Goal: Entertainment & Leisure: Browse casually

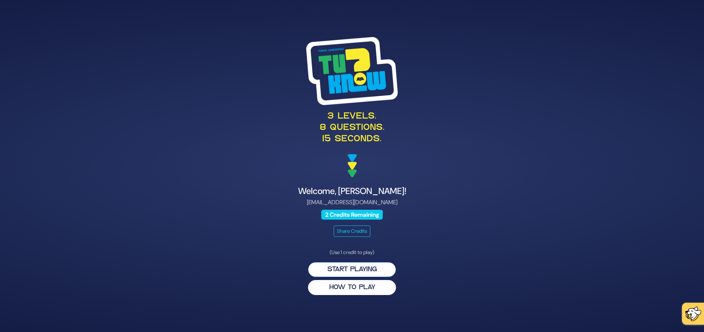
click at [368, 265] on button "Start Playing" at bounding box center [352, 269] width 88 height 15
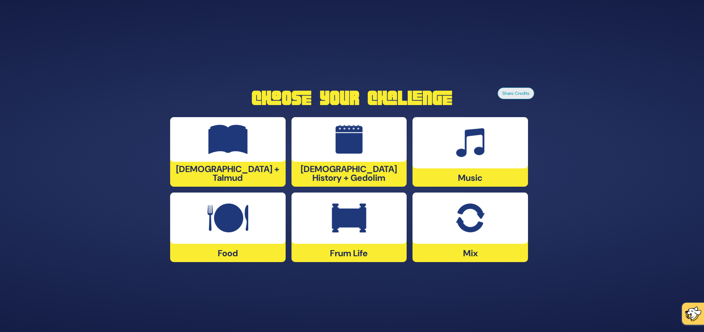
click at [350, 223] on img at bounding box center [349, 218] width 34 height 29
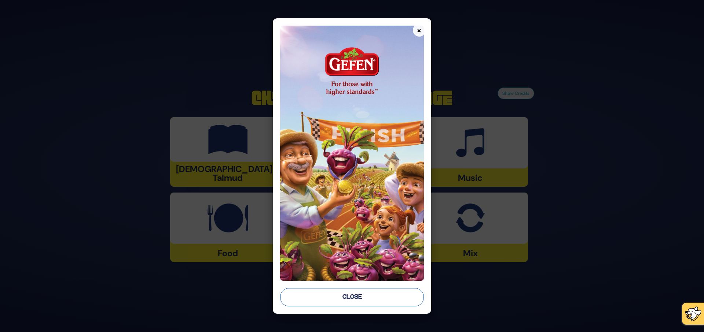
click at [341, 293] on button "Close" at bounding box center [352, 297] width 144 height 18
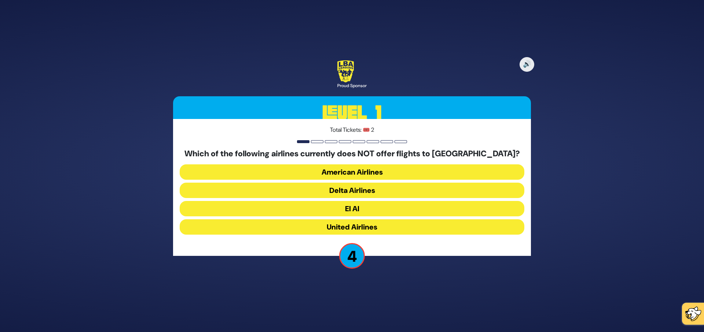
click at [377, 187] on button "Delta Airlines" at bounding box center [352, 190] width 345 height 15
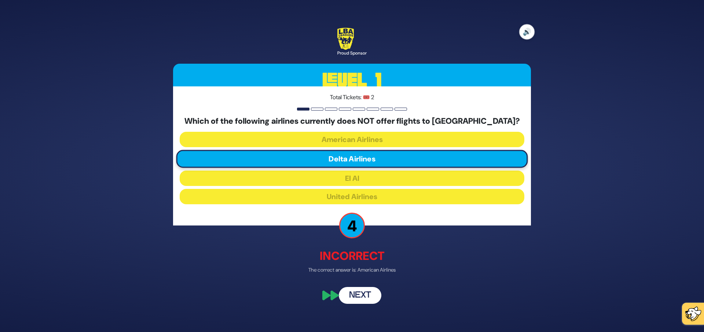
click at [528, 34] on button "🔊" at bounding box center [526, 31] width 15 height 15
click at [366, 294] on button "Next" at bounding box center [360, 296] width 43 height 17
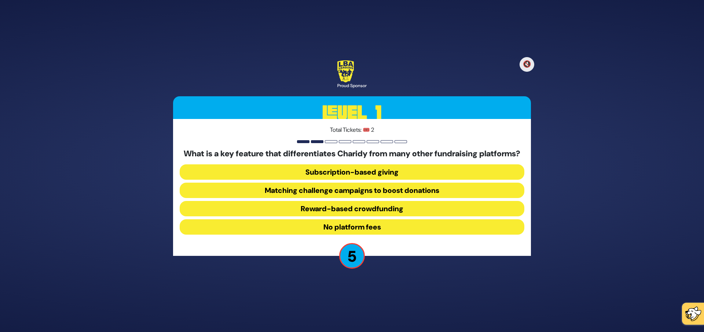
click at [381, 231] on button "No platform fees" at bounding box center [352, 227] width 345 height 15
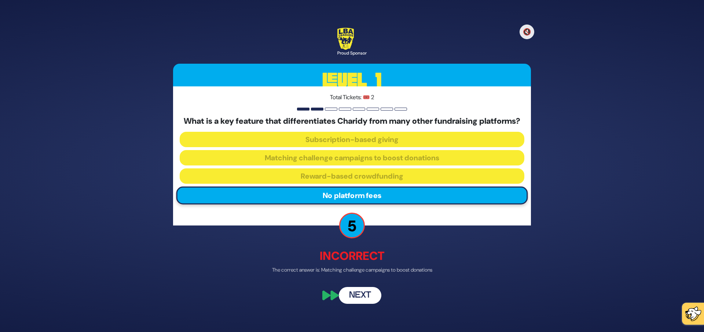
click at [368, 297] on button "Next" at bounding box center [360, 296] width 43 height 17
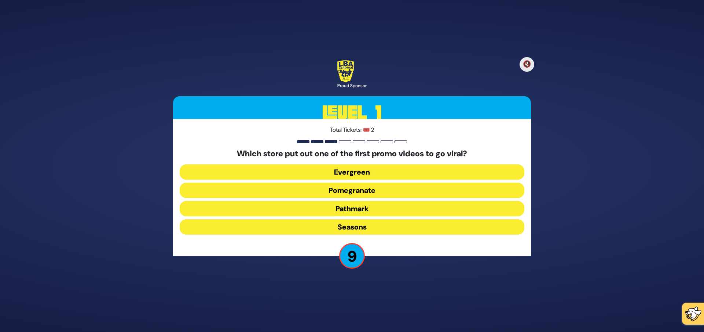
click at [379, 192] on button "Pomegranate" at bounding box center [352, 190] width 345 height 15
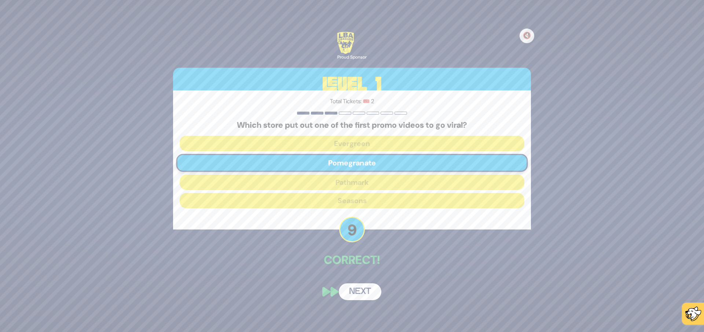
click at [366, 291] on button "Next" at bounding box center [360, 292] width 43 height 17
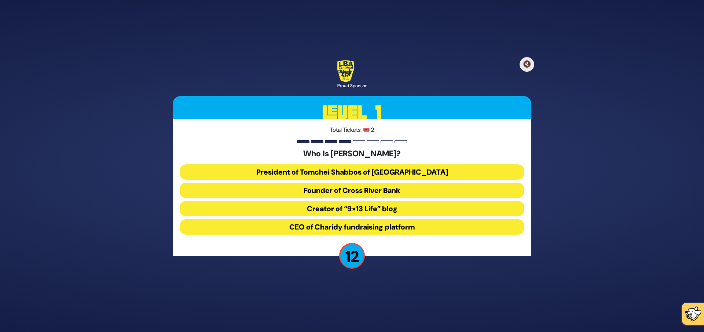
click at [373, 169] on button "President of Tomchei Shabbos of [GEOGRAPHIC_DATA]" at bounding box center [352, 172] width 345 height 15
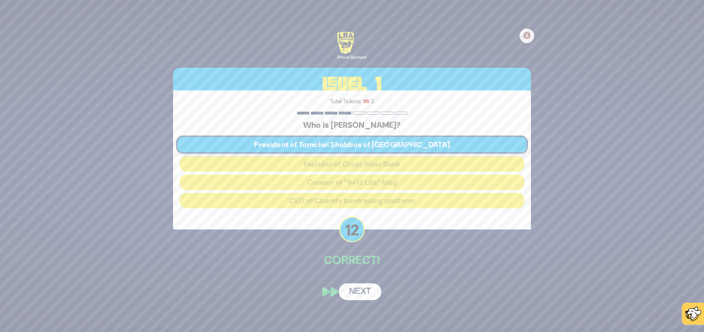
click at [356, 291] on button "Next" at bounding box center [360, 292] width 43 height 17
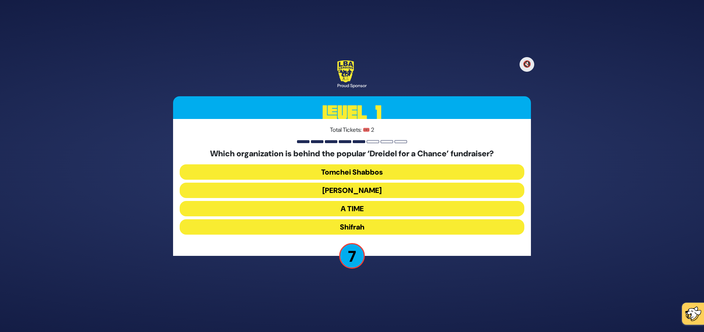
click at [356, 189] on button "[PERSON_NAME]" at bounding box center [352, 190] width 345 height 15
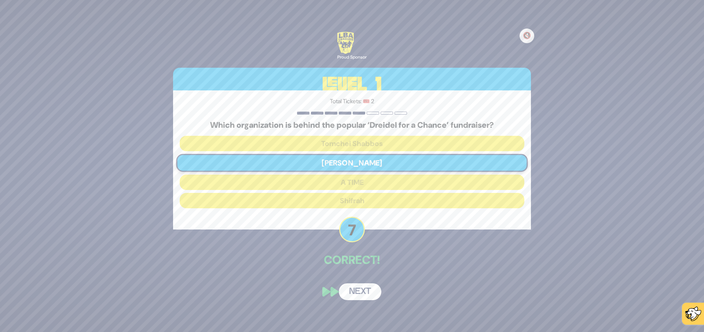
click at [360, 287] on button "Next" at bounding box center [360, 292] width 43 height 17
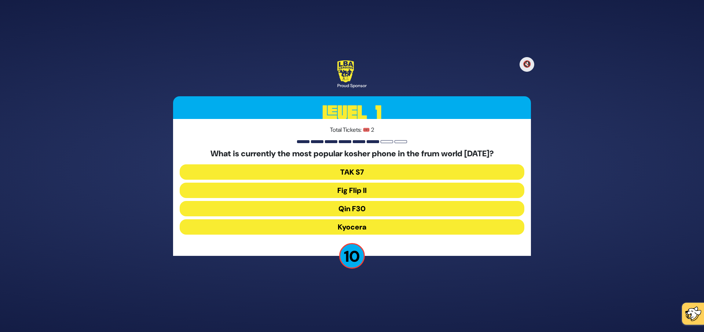
click at [372, 193] on button "Fig Flip II" at bounding box center [352, 190] width 345 height 15
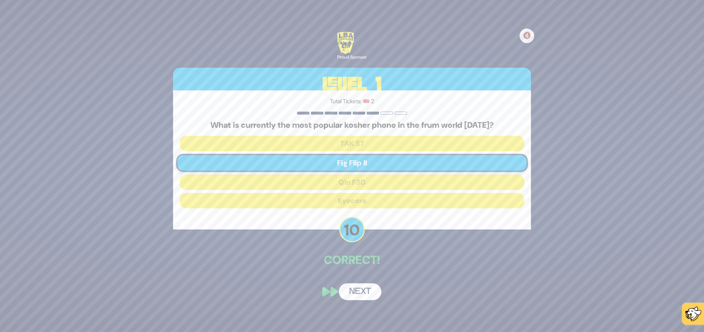
click at [356, 294] on button "Next" at bounding box center [360, 292] width 43 height 17
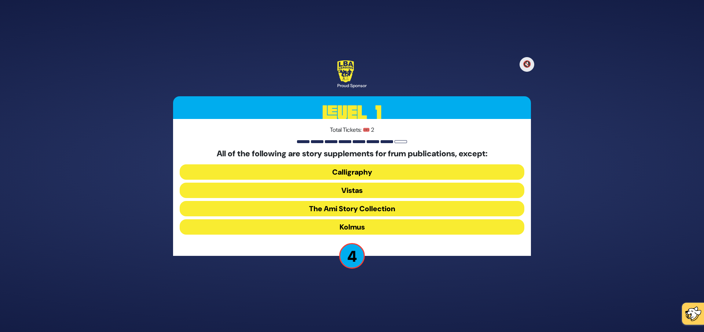
click at [369, 228] on button "Kolmus" at bounding box center [352, 227] width 345 height 15
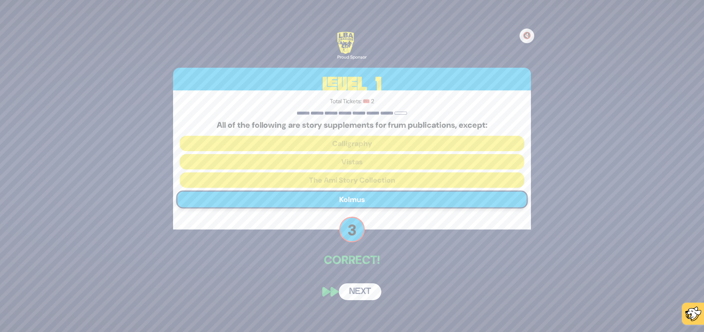
click at [368, 293] on button "Next" at bounding box center [360, 292] width 43 height 17
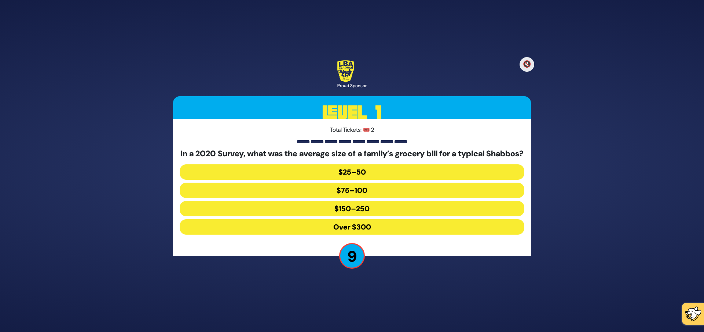
click at [364, 212] on button "$150–250" at bounding box center [352, 208] width 345 height 15
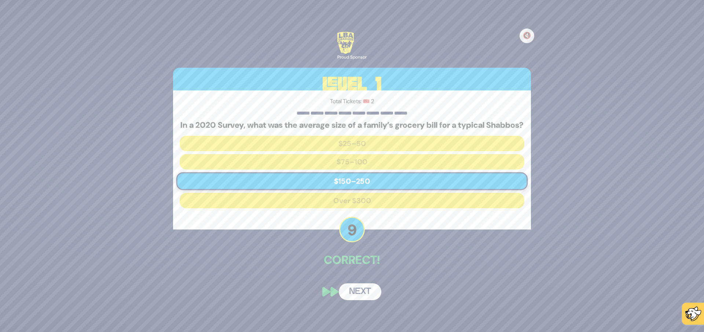
click at [365, 298] on button "Next" at bounding box center [360, 292] width 43 height 17
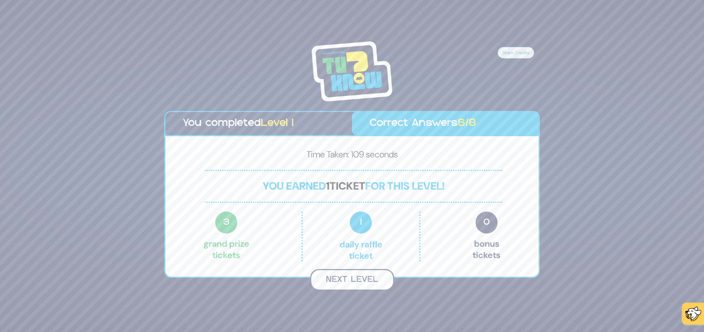
click at [367, 277] on button "Next Level" at bounding box center [352, 280] width 84 height 22
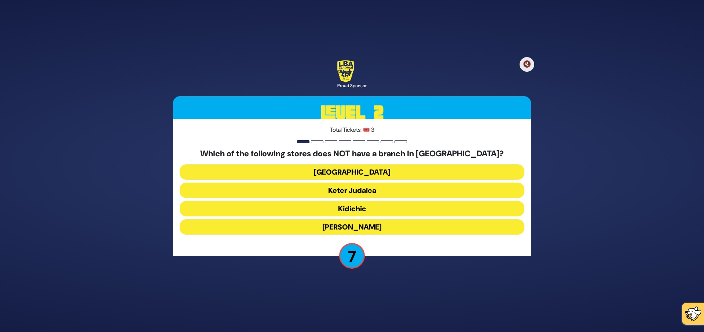
click at [339, 188] on button "Keter Judaica" at bounding box center [352, 190] width 345 height 15
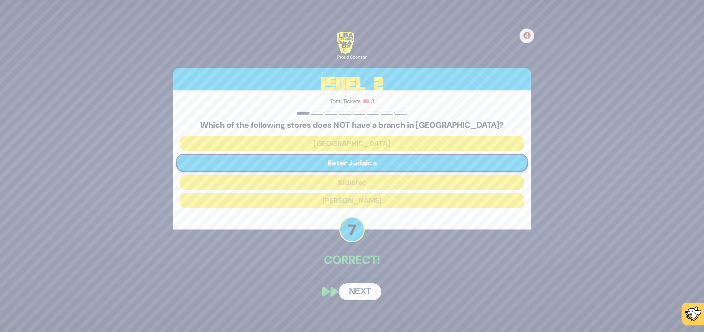
click at [359, 294] on button "Next" at bounding box center [360, 292] width 43 height 17
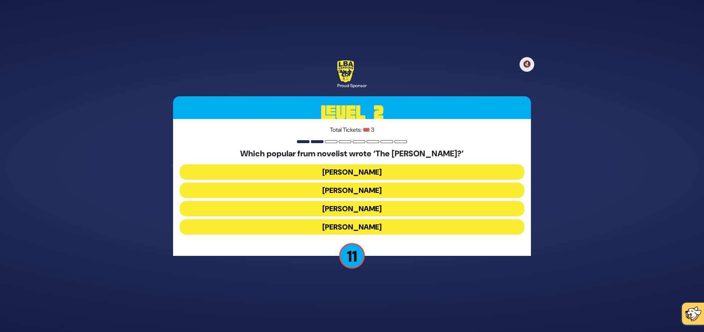
click at [373, 210] on button "[PERSON_NAME]" at bounding box center [352, 208] width 345 height 15
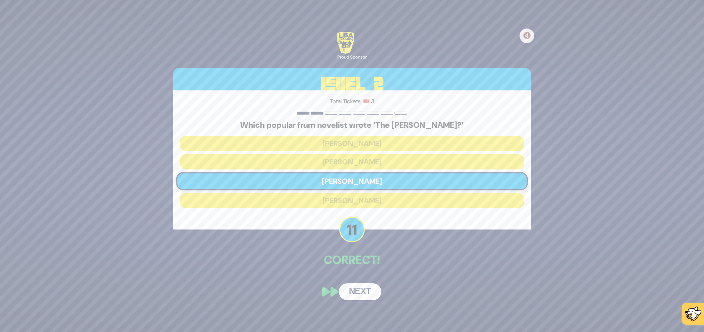
click at [352, 291] on button "Next" at bounding box center [360, 292] width 43 height 17
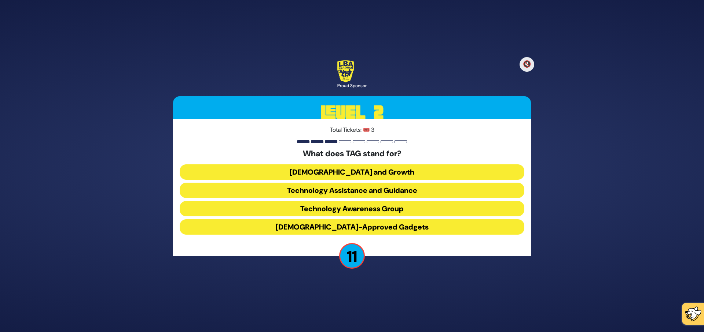
click at [373, 202] on button "Technology Awareness Group" at bounding box center [352, 208] width 345 height 15
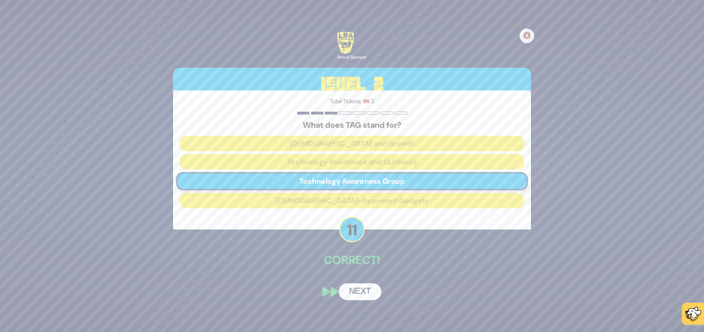
click at [363, 297] on button "Next" at bounding box center [360, 292] width 43 height 17
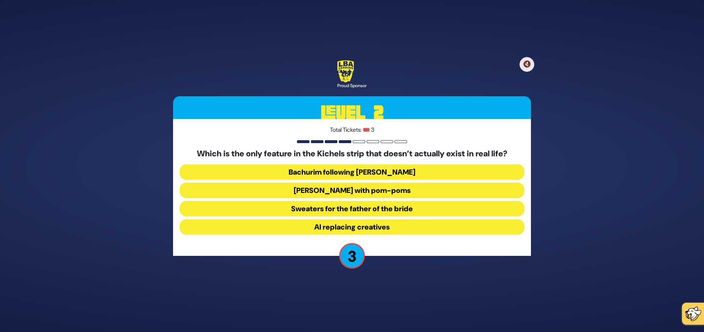
click at [361, 191] on button "[PERSON_NAME] with pom-poms" at bounding box center [352, 190] width 345 height 15
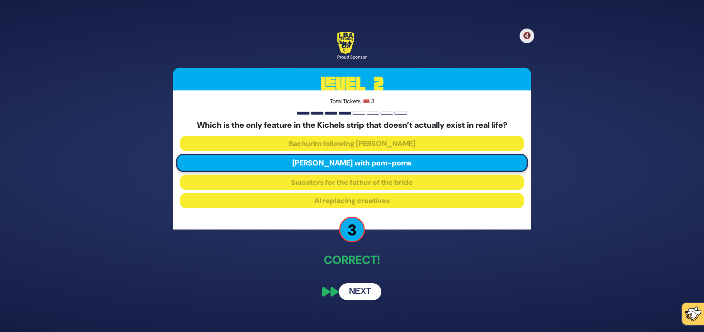
click at [368, 292] on button "Next" at bounding box center [360, 292] width 43 height 17
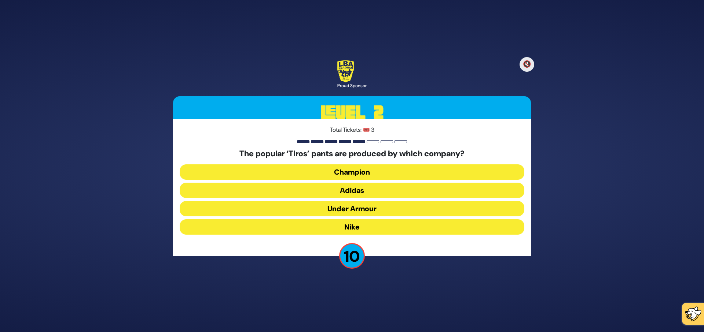
click at [349, 189] on button "Adidas" at bounding box center [352, 190] width 345 height 15
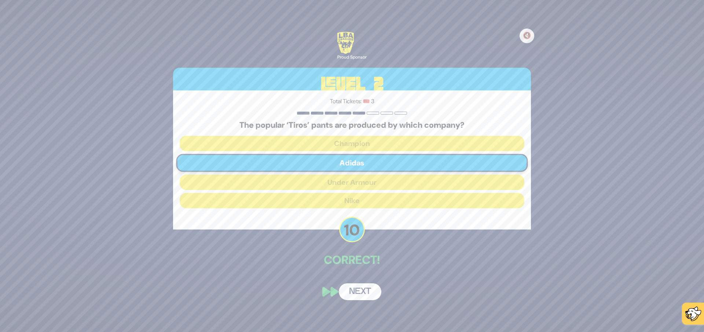
click at [365, 290] on button "Next" at bounding box center [360, 292] width 43 height 17
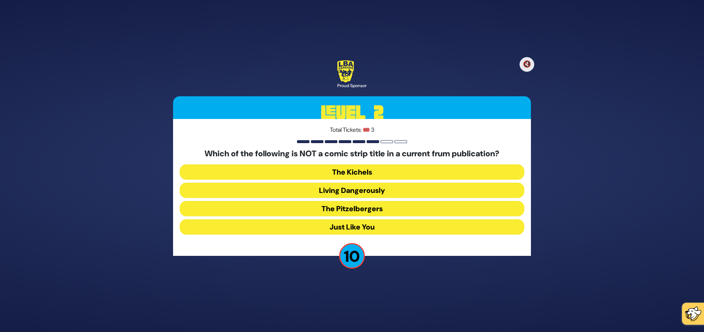
click at [358, 230] on button "Just Like You" at bounding box center [352, 227] width 345 height 15
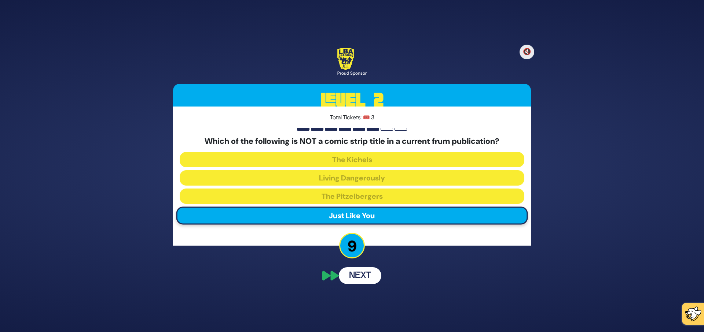
click at [353, 247] on p "9" at bounding box center [352, 246] width 26 height 26
click at [364, 277] on button "Next" at bounding box center [360, 276] width 43 height 17
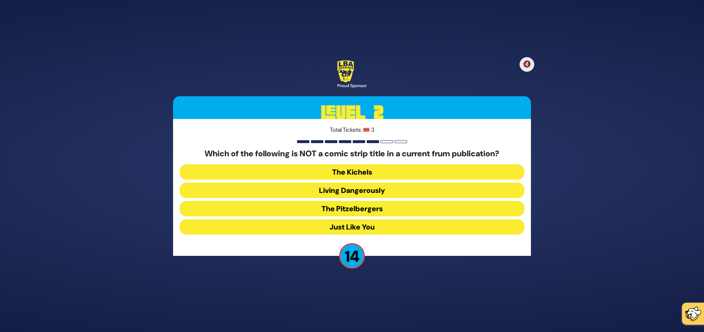
click at [354, 224] on button "Just Like You" at bounding box center [352, 227] width 345 height 15
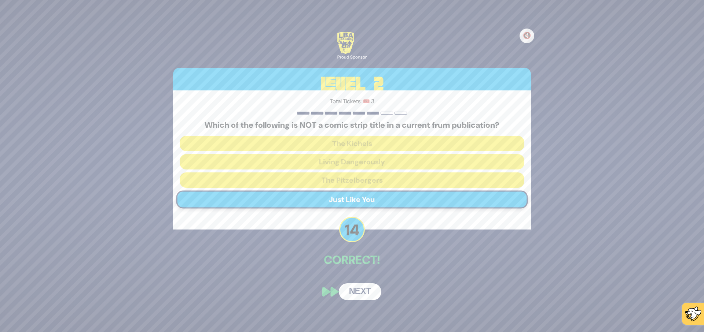
click at [361, 296] on button "Next" at bounding box center [360, 292] width 43 height 17
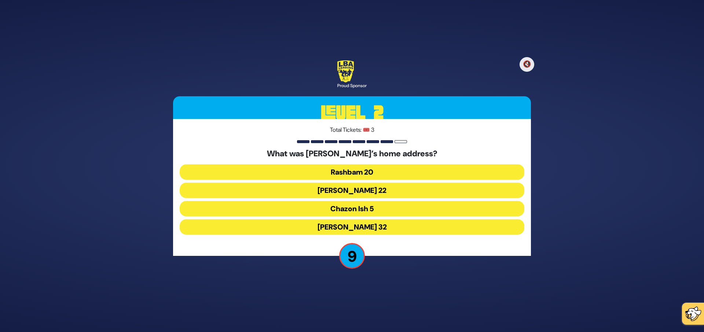
click at [364, 209] on button "Chazon Ish 5" at bounding box center [352, 208] width 345 height 15
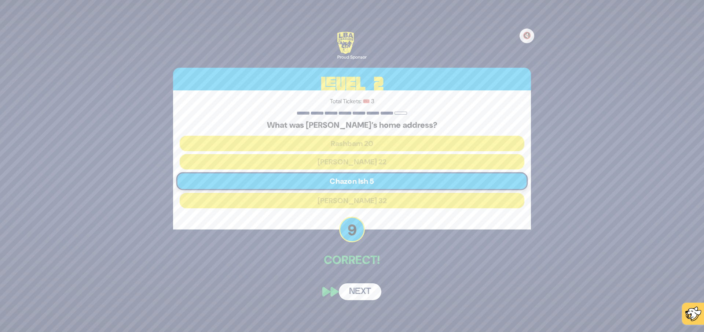
click at [362, 297] on button "Next" at bounding box center [360, 292] width 43 height 17
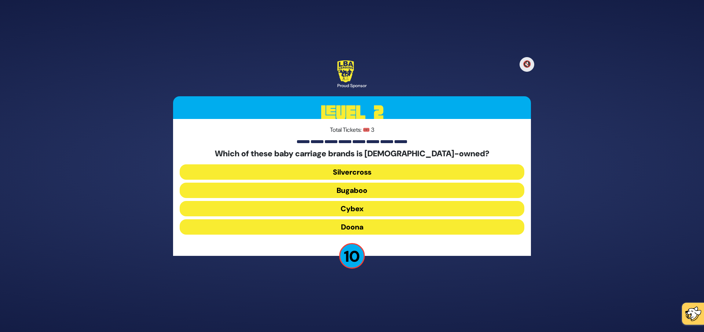
click at [347, 228] on button "Doona" at bounding box center [352, 227] width 345 height 15
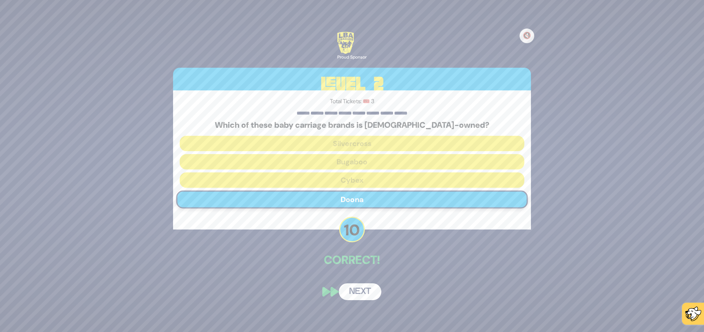
click at [365, 295] on button "Next" at bounding box center [360, 292] width 43 height 17
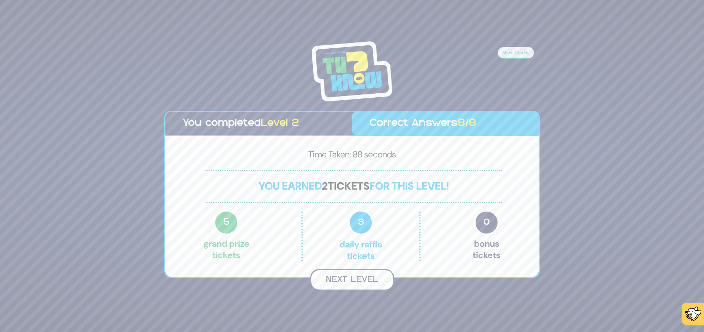
click at [349, 279] on button "Next Level" at bounding box center [352, 280] width 84 height 22
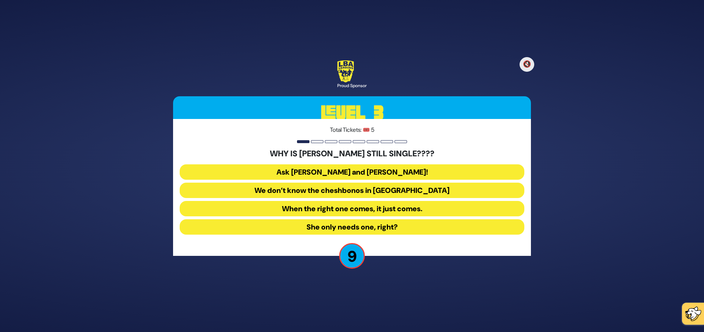
click at [342, 170] on button "Ask [PERSON_NAME] and [PERSON_NAME]!" at bounding box center [352, 172] width 345 height 15
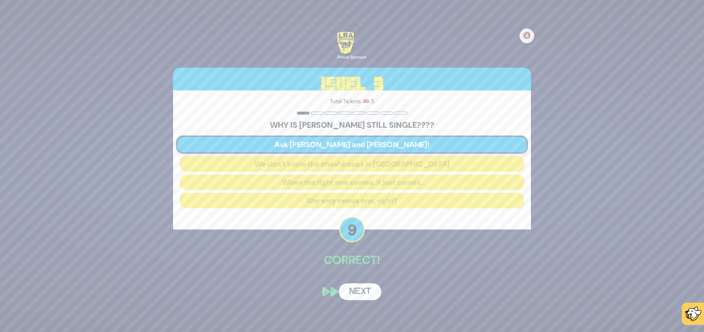
click at [357, 294] on button "Next" at bounding box center [360, 292] width 43 height 17
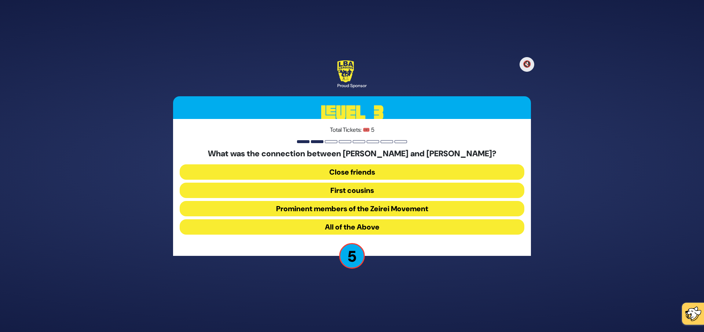
click at [379, 230] on button "All of the Above" at bounding box center [352, 227] width 345 height 15
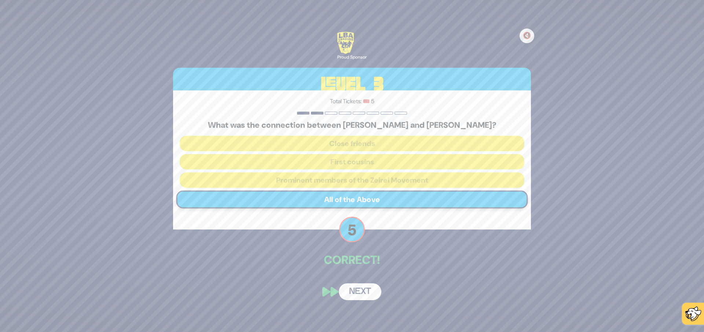
click at [364, 290] on button "Next" at bounding box center [360, 292] width 43 height 17
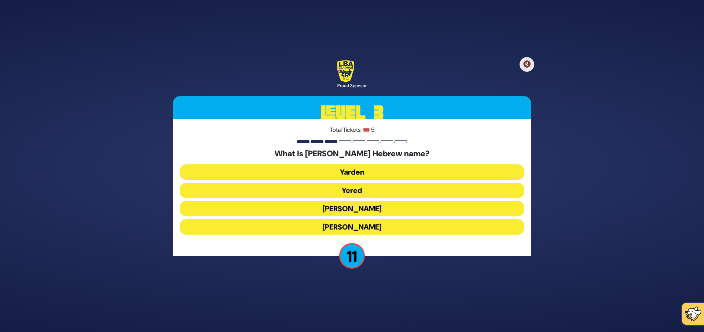
click at [369, 224] on button "[PERSON_NAME]" at bounding box center [352, 227] width 345 height 15
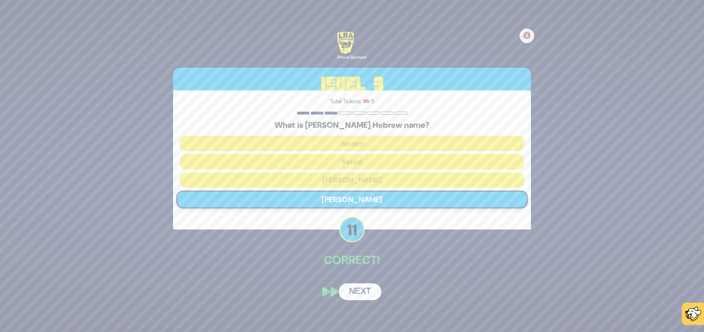
click at [367, 290] on button "Next" at bounding box center [360, 292] width 43 height 17
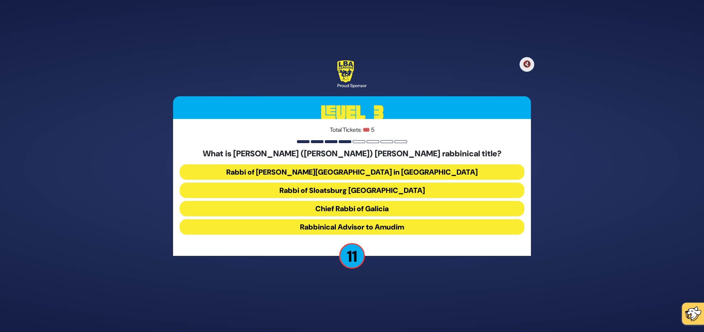
click at [376, 227] on button "Rabbinical Advisor to Amudim" at bounding box center [352, 227] width 345 height 15
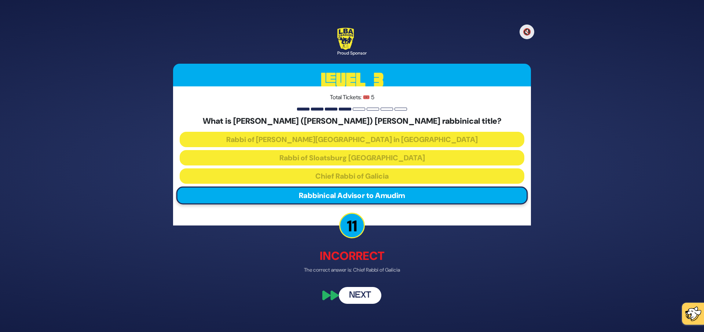
click at [368, 294] on button "Next" at bounding box center [360, 296] width 43 height 17
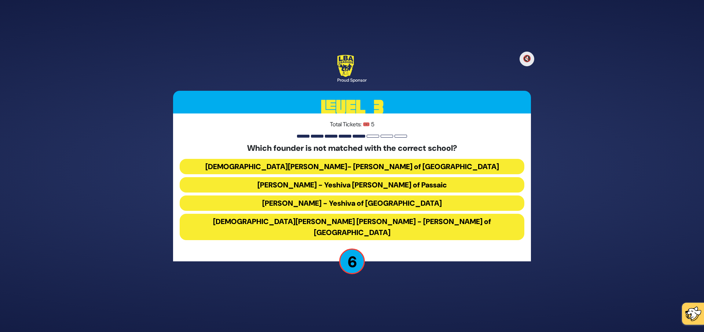
click at [326, 223] on button "[DEMOGRAPHIC_DATA][PERSON_NAME] [PERSON_NAME] - [PERSON_NAME] of [GEOGRAPHIC_DA…" at bounding box center [352, 227] width 345 height 26
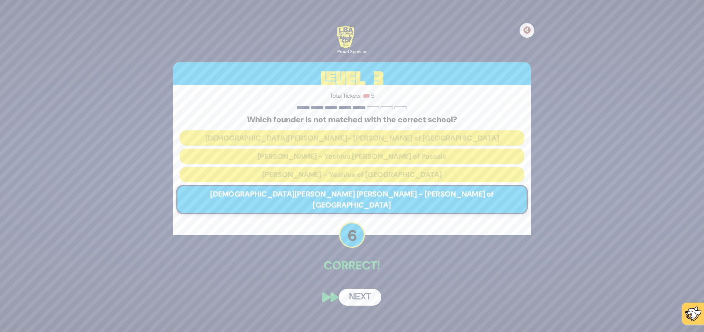
click at [361, 294] on button "Next" at bounding box center [360, 297] width 43 height 17
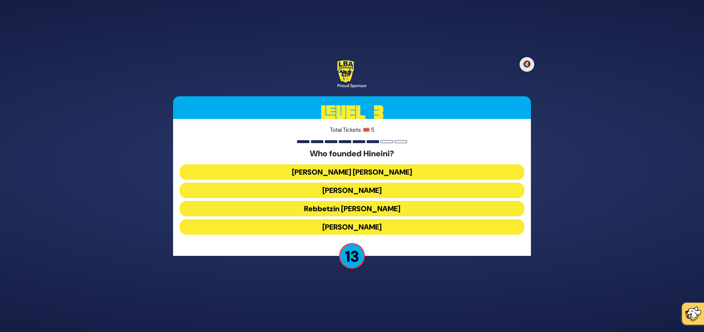
click at [353, 191] on button "[PERSON_NAME]" at bounding box center [352, 190] width 345 height 15
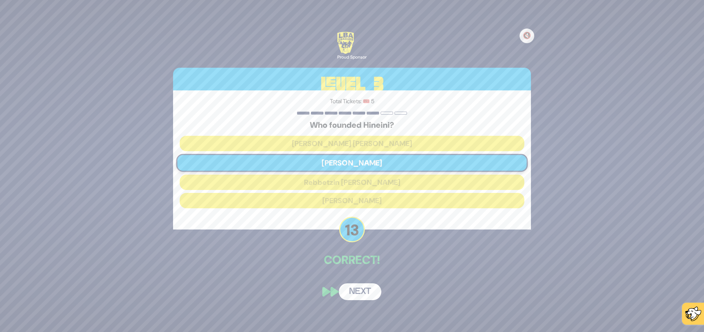
click at [368, 291] on button "Next" at bounding box center [360, 292] width 43 height 17
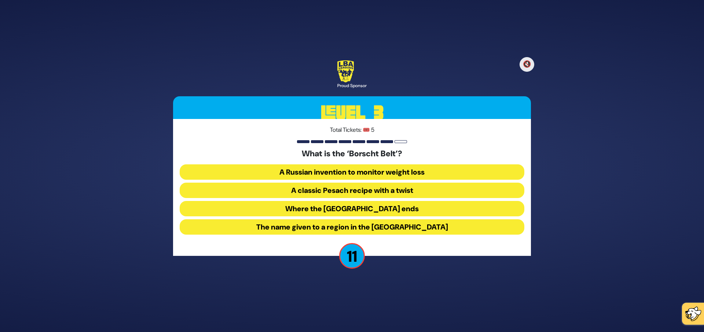
click at [377, 227] on button "The name given to a region in the [GEOGRAPHIC_DATA]" at bounding box center [352, 227] width 345 height 15
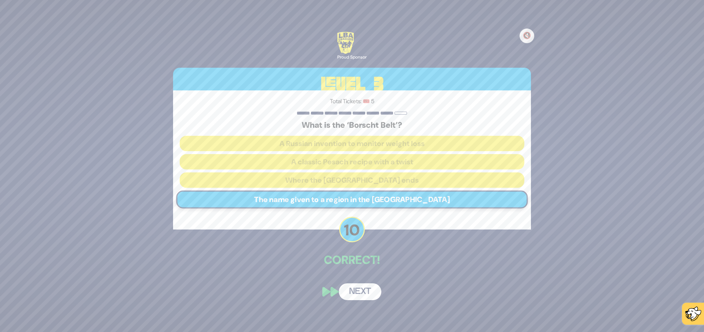
click at [365, 291] on button "Next" at bounding box center [360, 292] width 43 height 17
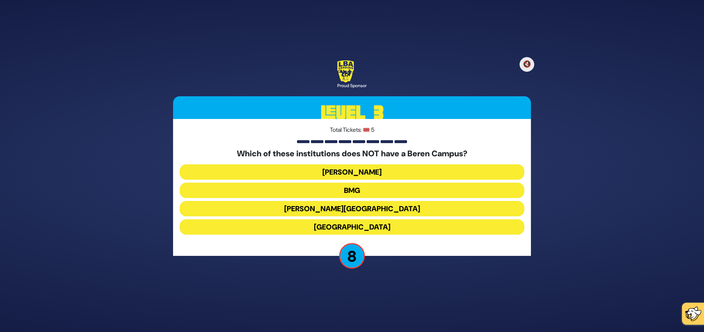
click at [369, 228] on button "[GEOGRAPHIC_DATA]" at bounding box center [352, 227] width 345 height 15
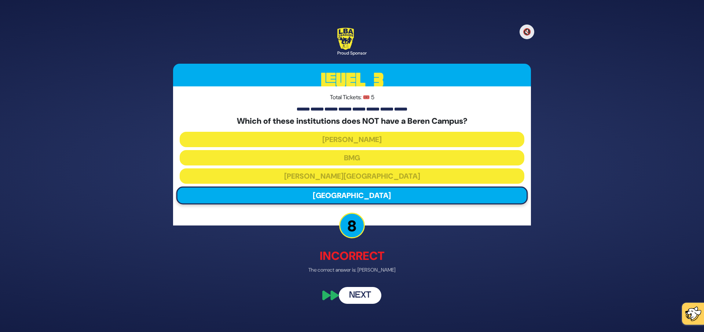
click at [361, 297] on button "Next" at bounding box center [360, 296] width 43 height 17
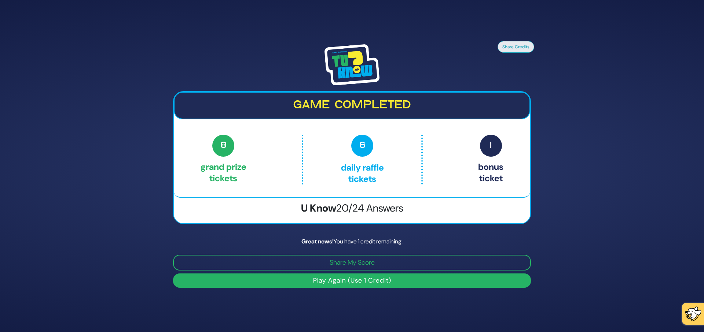
click at [351, 279] on button "Play Again (Use 1 Credit)" at bounding box center [352, 281] width 358 height 14
click at [350, 280] on button "Play Again (Use 1 Credit)" at bounding box center [352, 281] width 358 height 14
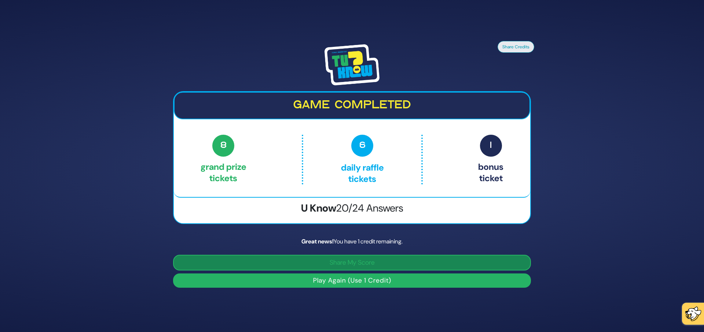
click at [336, 264] on button "Share My Score" at bounding box center [352, 263] width 358 height 16
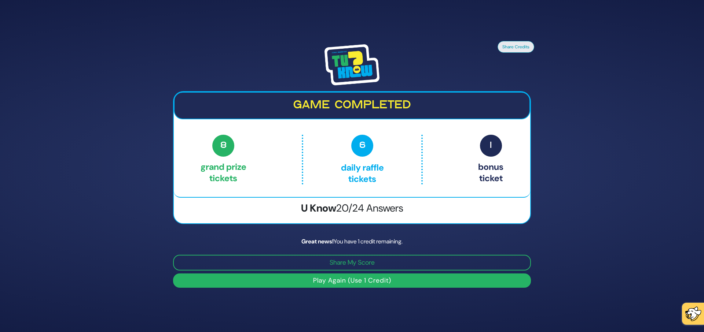
click at [357, 284] on button "Play Again (Use 1 Credit)" at bounding box center [352, 281] width 358 height 14
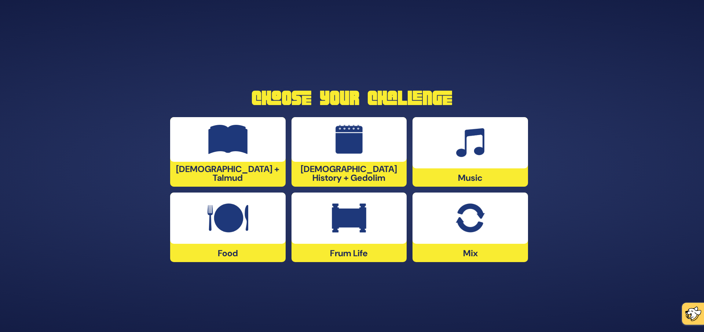
click at [467, 151] on img at bounding box center [470, 142] width 28 height 29
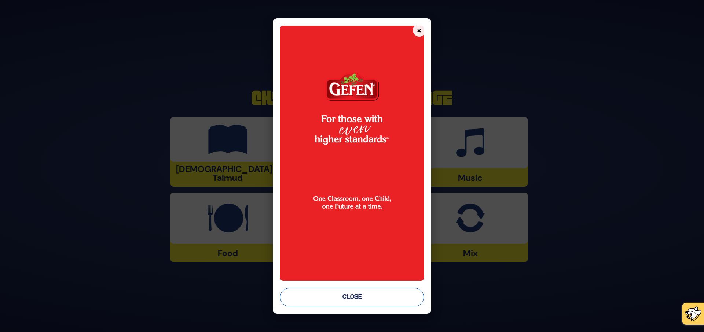
click at [363, 295] on button "Close" at bounding box center [352, 297] width 144 height 18
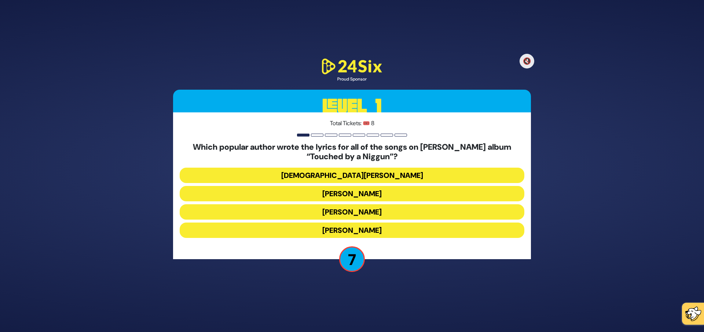
click at [339, 173] on button "Rabbi Yechiel Spero" at bounding box center [352, 175] width 345 height 15
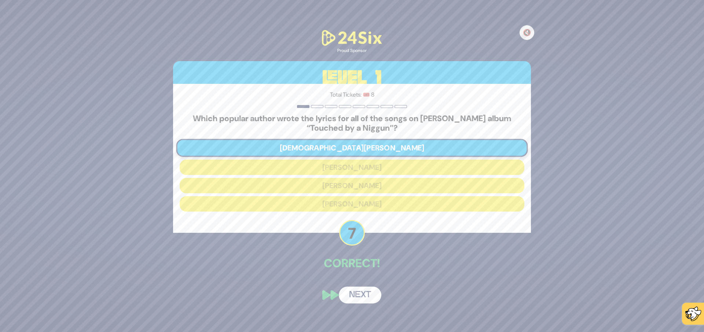
click at [362, 288] on button "Next" at bounding box center [360, 295] width 43 height 17
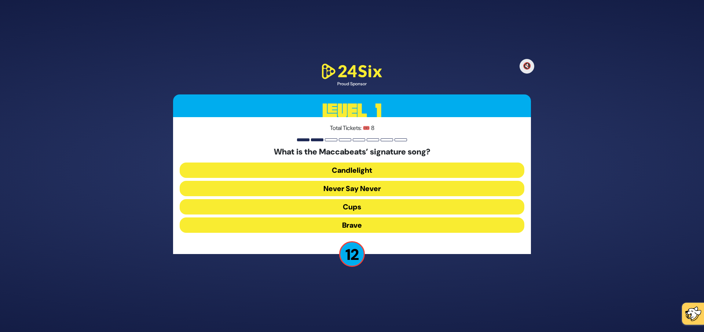
click at [359, 172] on button "Candlelight" at bounding box center [352, 170] width 345 height 15
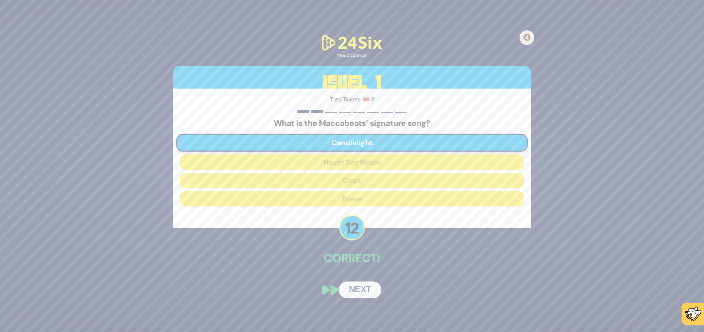
click at [365, 289] on button "Next" at bounding box center [360, 290] width 43 height 17
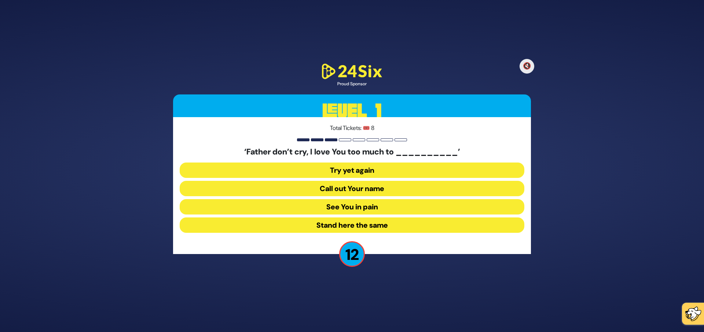
click at [377, 209] on button "See You in pain" at bounding box center [352, 206] width 345 height 15
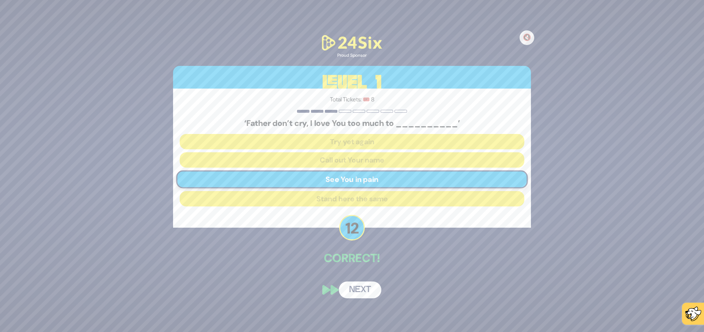
click at [360, 290] on button "Next" at bounding box center [360, 290] width 43 height 17
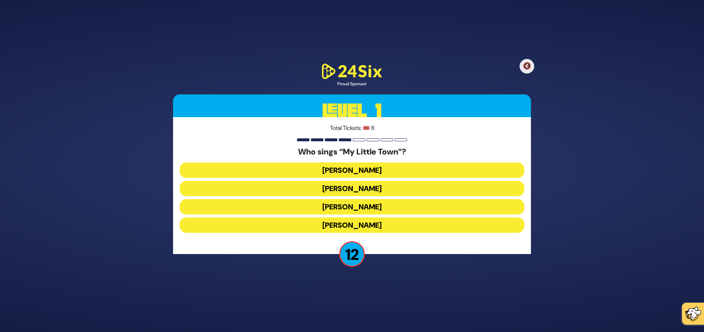
click at [382, 202] on button "Shulem Lemmer" at bounding box center [352, 206] width 345 height 15
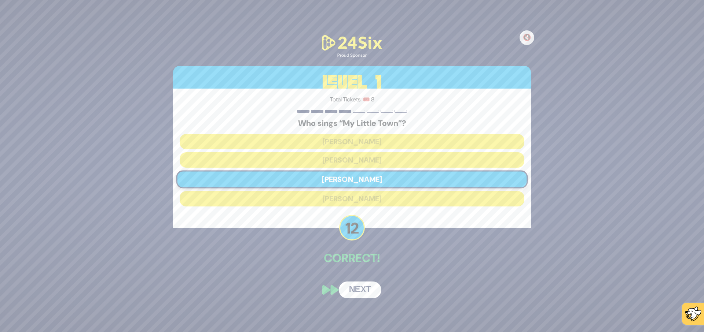
click at [366, 291] on button "Next" at bounding box center [360, 290] width 43 height 17
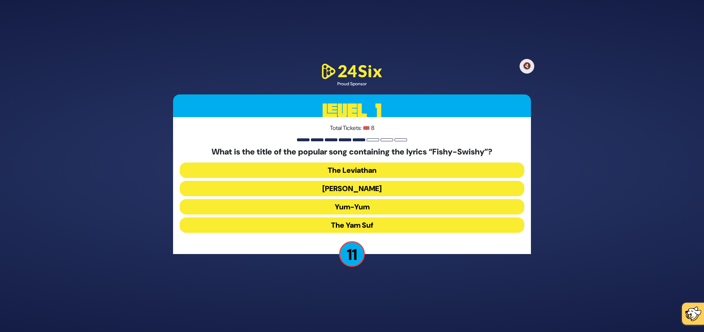
click at [369, 206] on button "Yum-Yum" at bounding box center [352, 206] width 345 height 15
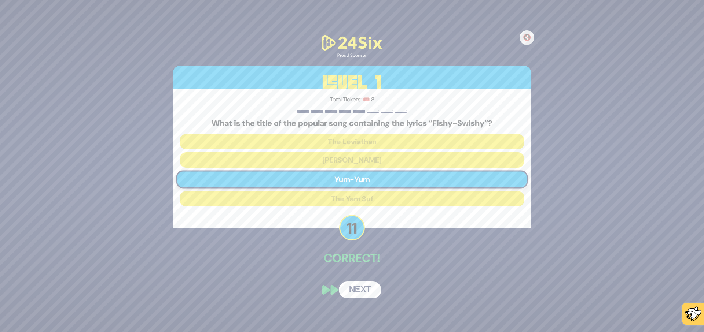
click at [364, 292] on button "Next" at bounding box center [360, 290] width 43 height 17
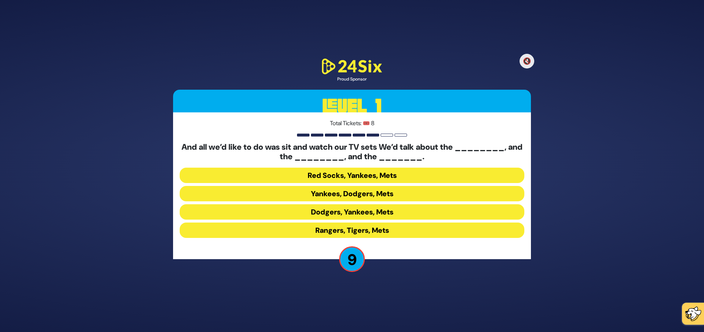
click at [378, 194] on button "Yankees, Dodgers, Mets" at bounding box center [352, 193] width 345 height 15
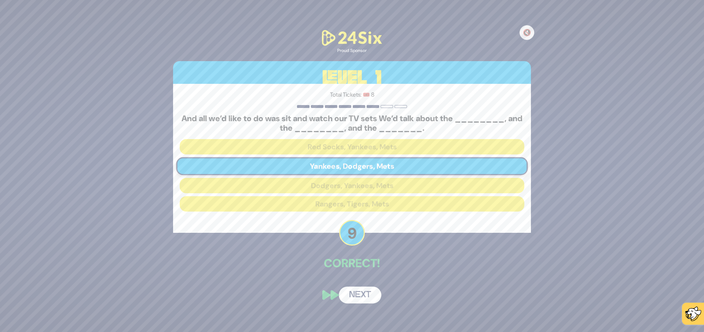
click at [363, 296] on button "Next" at bounding box center [360, 295] width 43 height 17
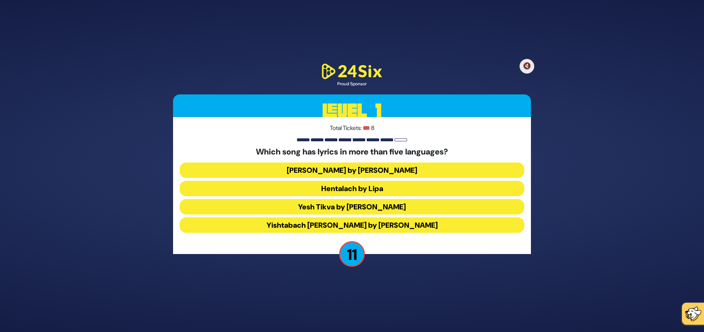
click at [377, 189] on button "Hentalach by Lipa" at bounding box center [352, 188] width 345 height 15
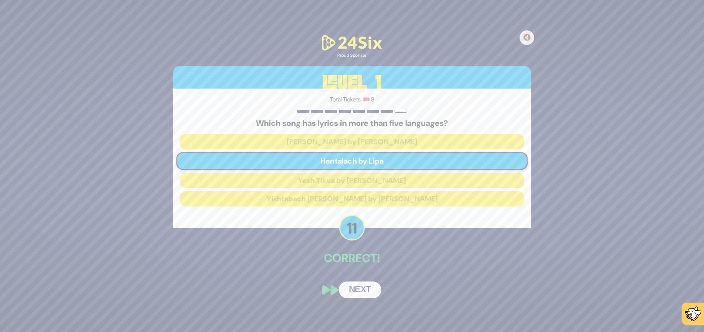
click at [370, 294] on button "Next" at bounding box center [360, 290] width 43 height 17
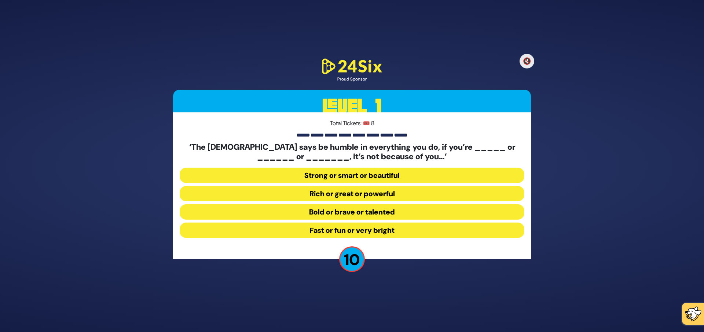
click at [374, 172] on button "Strong or smart or beautiful" at bounding box center [352, 175] width 345 height 15
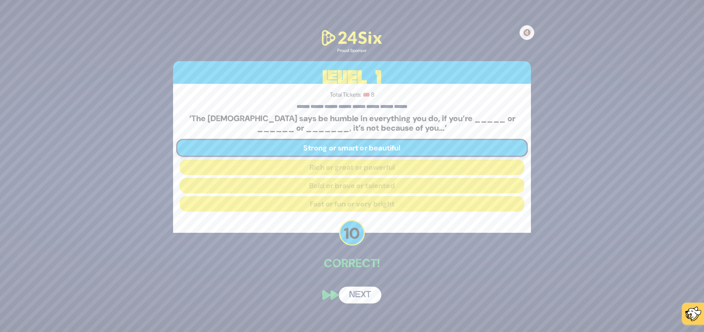
click at [369, 294] on button "Next" at bounding box center [360, 295] width 43 height 17
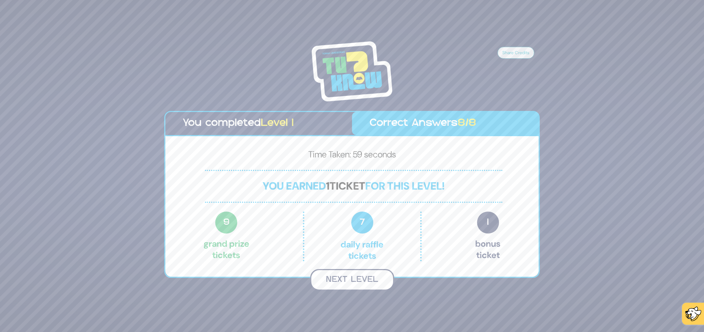
click at [365, 279] on button "Next Level" at bounding box center [352, 280] width 84 height 22
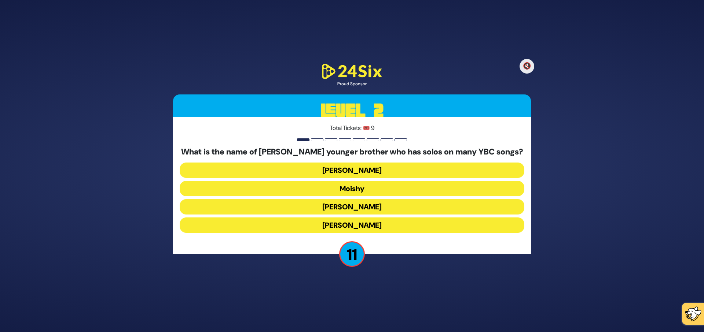
click at [370, 225] on button "Yaakov Mordechai" at bounding box center [352, 225] width 345 height 15
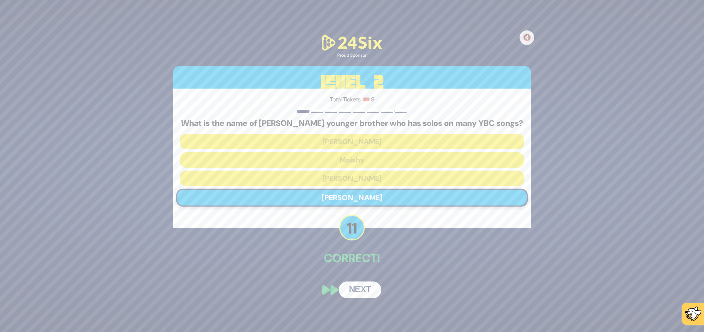
click at [358, 287] on button "Next" at bounding box center [360, 290] width 43 height 17
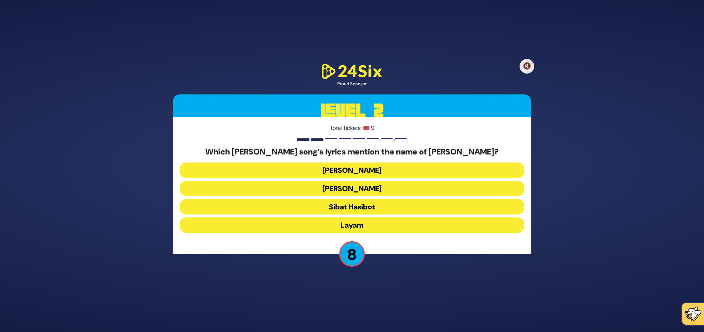
click at [375, 226] on button "Layam" at bounding box center [352, 225] width 345 height 15
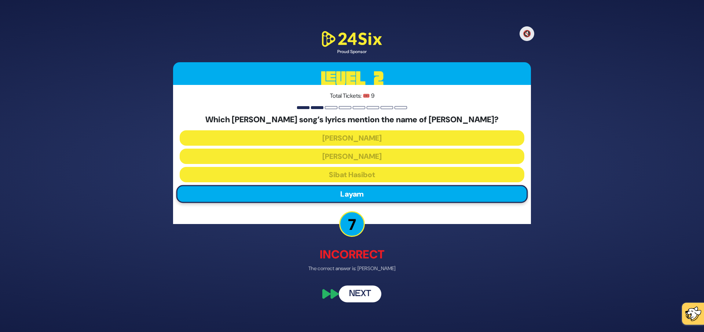
click at [364, 295] on button "Next" at bounding box center [360, 294] width 43 height 17
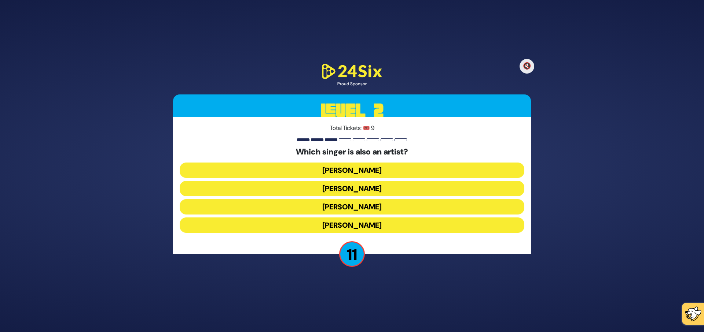
click at [374, 204] on button "Lipa Schmeltzer" at bounding box center [352, 206] width 345 height 15
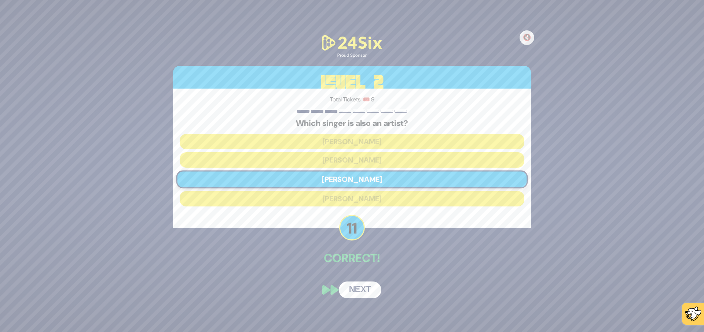
click at [361, 287] on button "Next" at bounding box center [360, 290] width 43 height 17
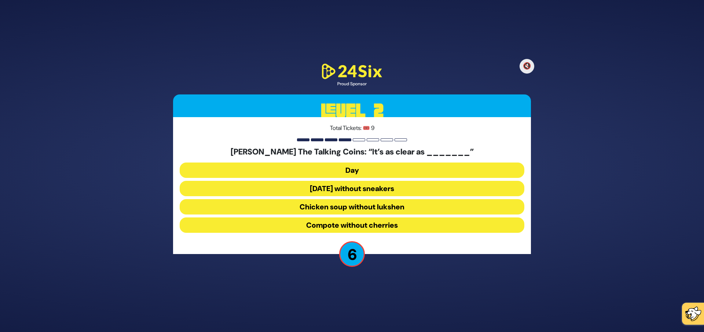
click at [371, 206] on button "Chicken soup without lukshen" at bounding box center [352, 206] width 345 height 15
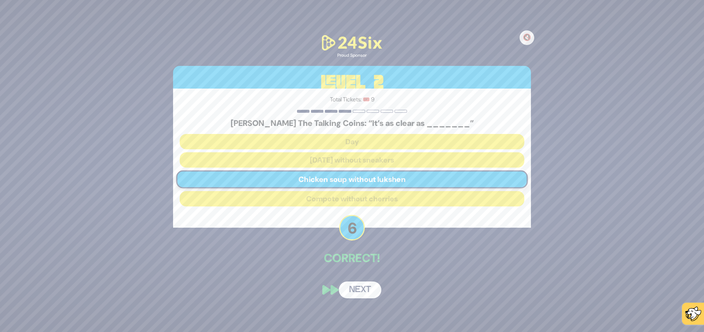
click at [362, 292] on button "Next" at bounding box center [360, 290] width 43 height 17
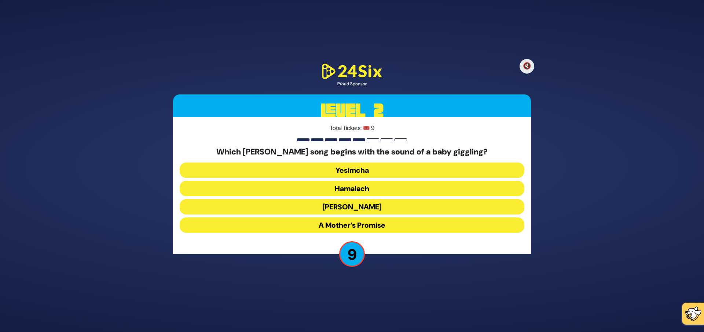
click at [378, 207] on button "Zeh Hakatan" at bounding box center [352, 206] width 345 height 15
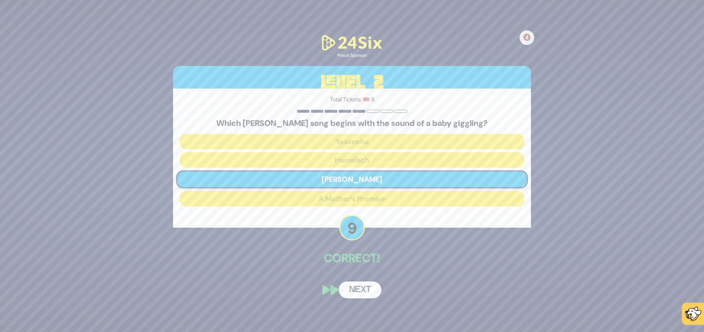
click at [363, 293] on button "Next" at bounding box center [360, 290] width 43 height 17
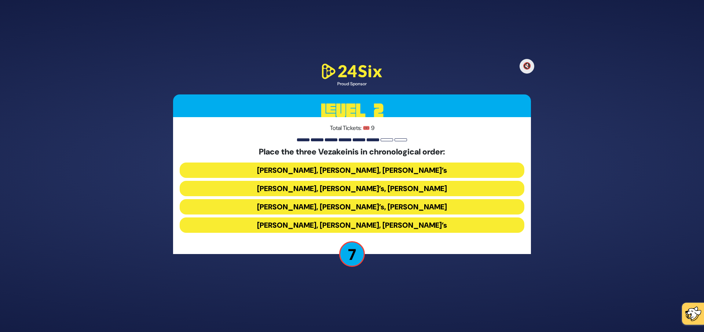
click at [309, 171] on button "Baruch Levine’s, Avraham Fried’s, Bonei Olam’s" at bounding box center [352, 170] width 345 height 15
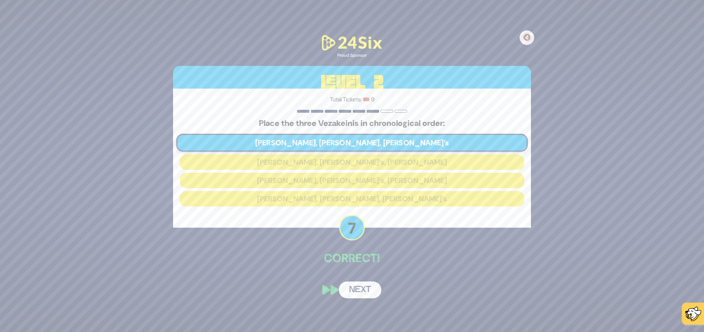
click at [350, 290] on button "Next" at bounding box center [360, 290] width 43 height 17
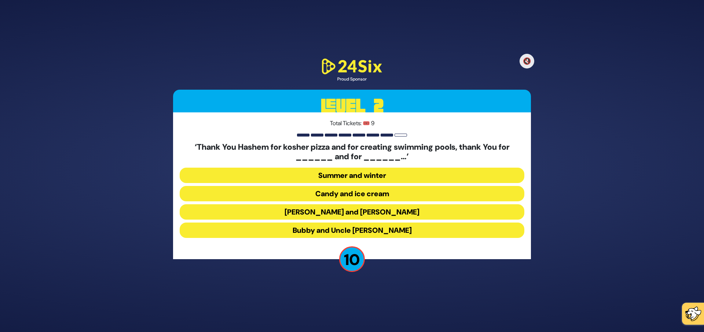
click at [369, 211] on button "Latkes and Paskesz" at bounding box center [352, 212] width 345 height 15
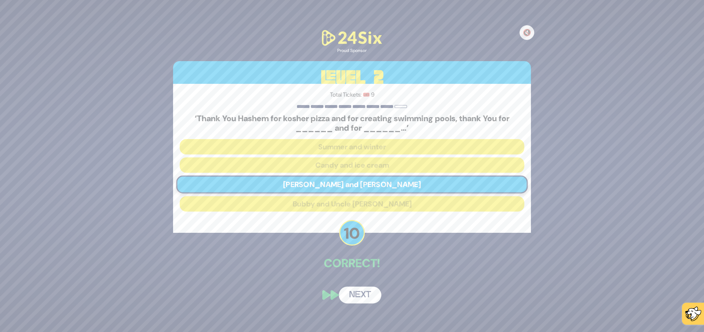
click at [363, 296] on button "Next" at bounding box center [360, 295] width 43 height 17
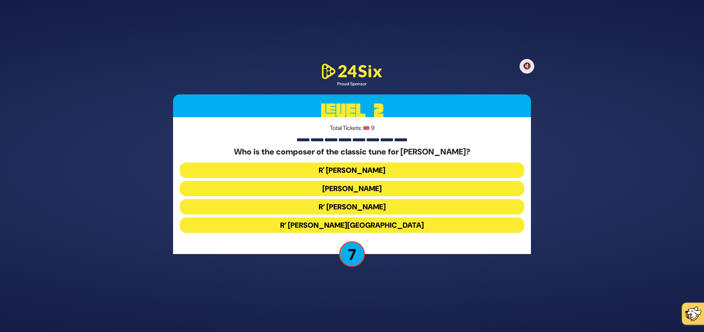
click at [357, 170] on button "R' Baruch Chait" at bounding box center [352, 170] width 345 height 15
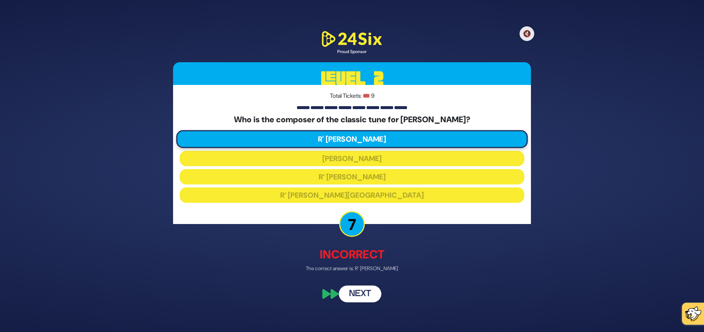
click at [367, 291] on button "Next" at bounding box center [360, 294] width 43 height 17
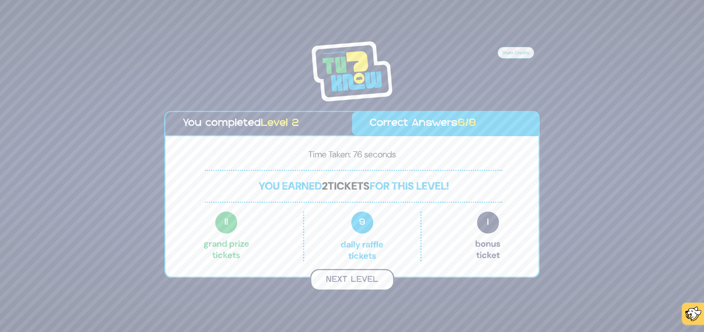
click at [339, 278] on button "Next Level" at bounding box center [352, 280] width 84 height 22
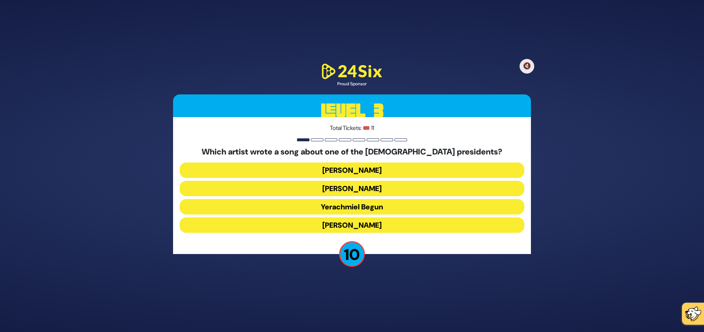
click at [347, 210] on button "Yerachmiel Begun" at bounding box center [352, 206] width 345 height 15
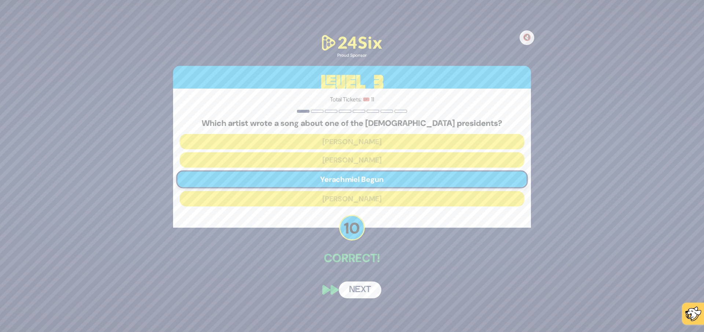
click at [358, 281] on div "🔇 Proud Sponsor Level 3 Total Tickets: 🎟️ 11 Which artist wrote a song about on…" at bounding box center [351, 166] width 375 height 283
click at [357, 287] on button "Next" at bounding box center [360, 290] width 43 height 17
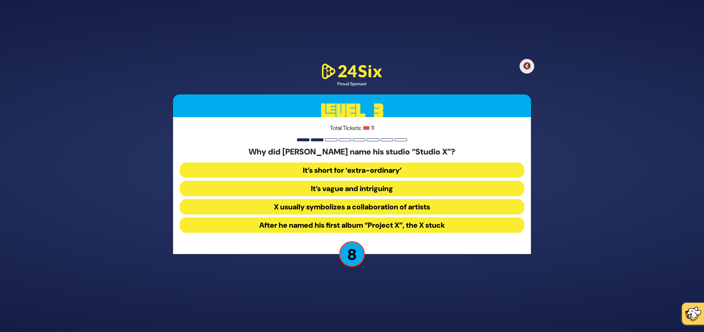
click at [386, 224] on button "After he named his first album “Project X”, the X stuck" at bounding box center [352, 225] width 345 height 15
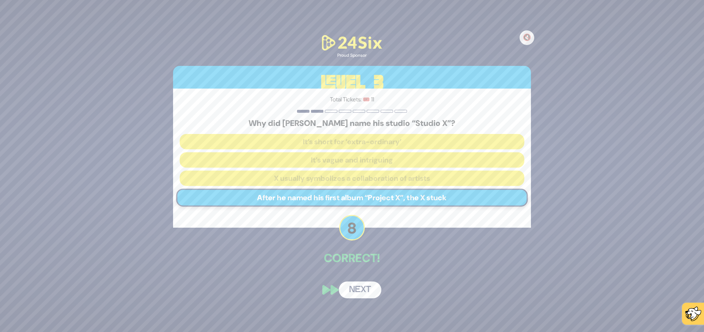
click at [364, 294] on button "Next" at bounding box center [360, 290] width 43 height 17
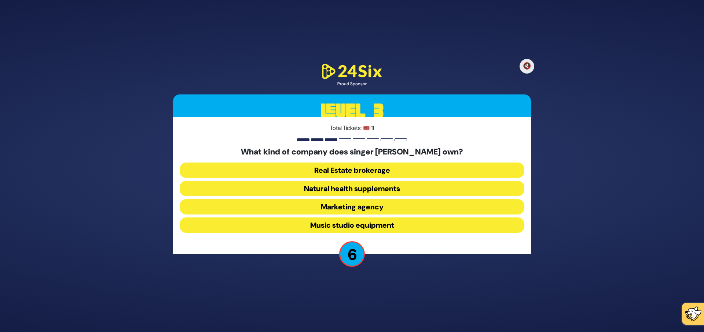
click at [364, 221] on button "Music studio equipment" at bounding box center [352, 225] width 345 height 15
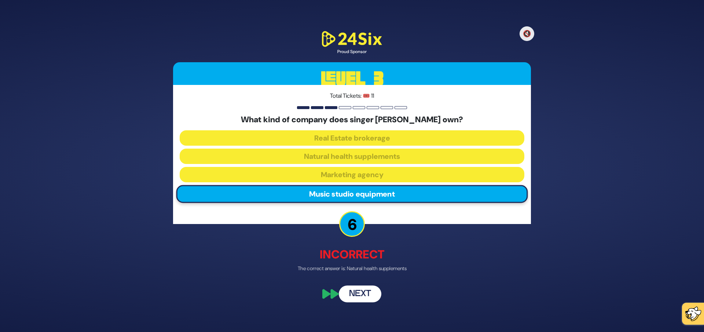
click at [356, 294] on button "Next" at bounding box center [360, 294] width 43 height 17
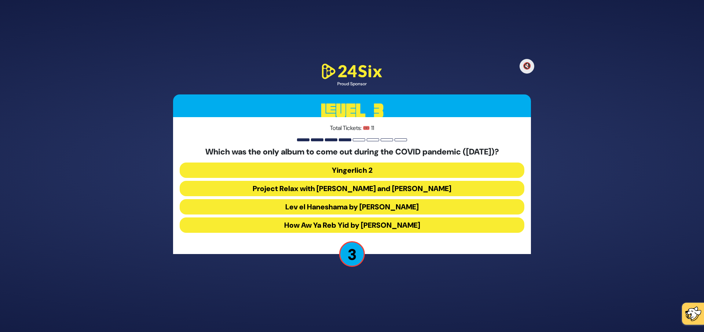
click at [348, 225] on button "How Aw Ya Reb Yid by Joey Newcomb" at bounding box center [352, 225] width 345 height 15
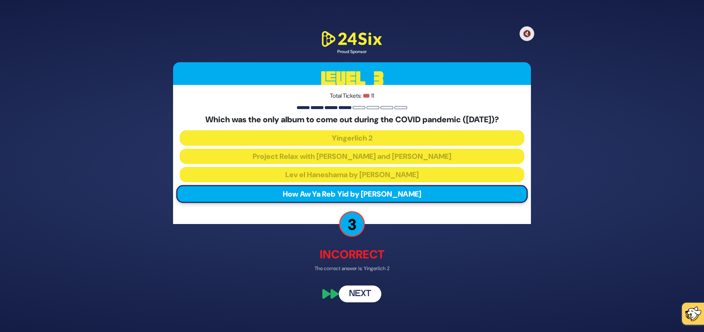
click at [361, 297] on button "Next" at bounding box center [360, 294] width 43 height 17
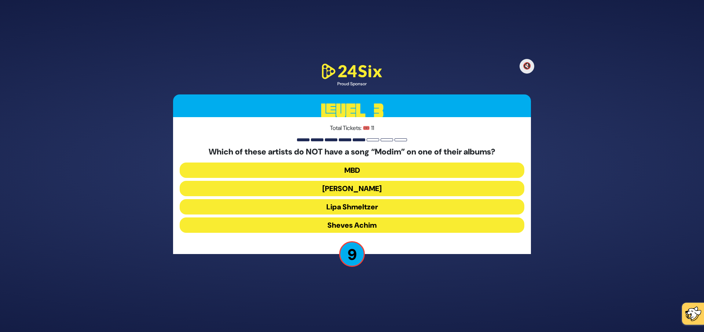
click at [361, 205] on button "Lipa Shmeltzer" at bounding box center [352, 206] width 345 height 15
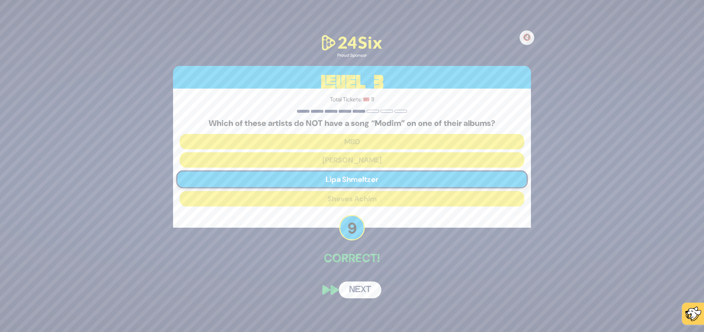
click at [367, 286] on button "Next" at bounding box center [360, 290] width 43 height 17
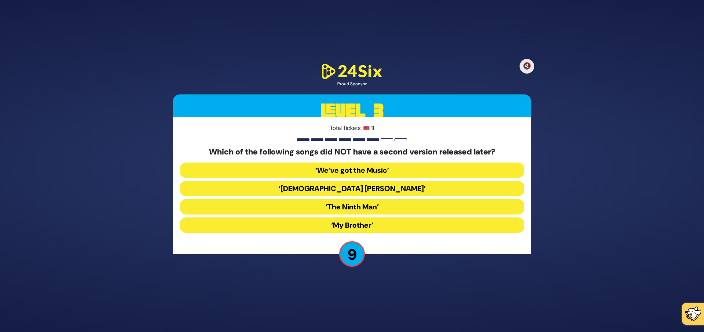
click at [364, 227] on button "‘My Brother’" at bounding box center [352, 225] width 345 height 15
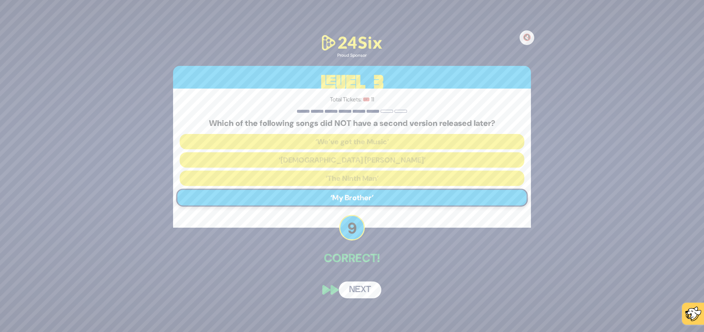
click at [361, 287] on button "Next" at bounding box center [360, 290] width 43 height 17
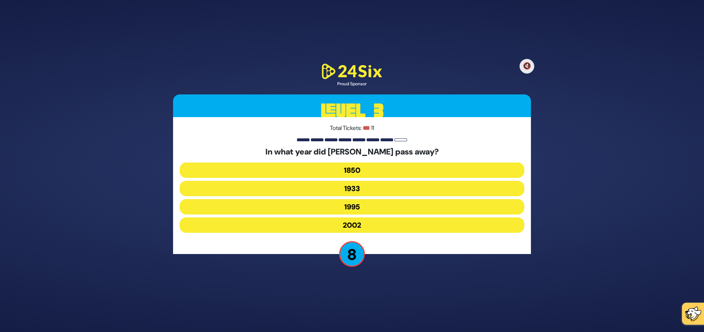
click at [352, 187] on button "1933" at bounding box center [352, 188] width 345 height 15
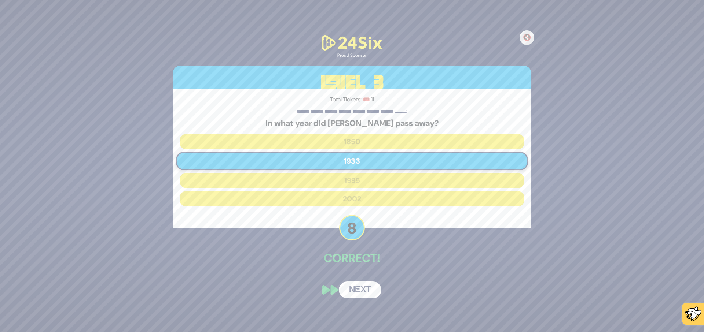
click at [362, 294] on button "Next" at bounding box center [360, 290] width 43 height 17
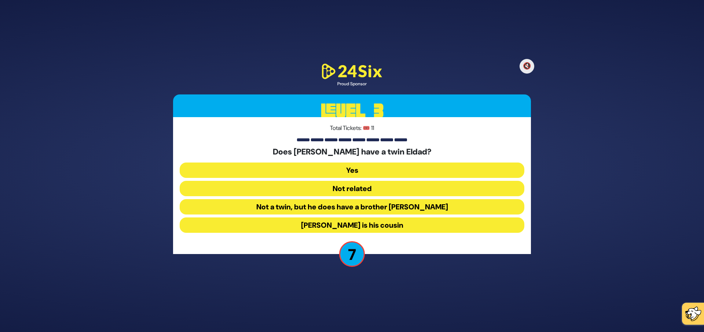
click at [365, 207] on button "Not a twin, but he does have a brother Eldad" at bounding box center [352, 206] width 345 height 15
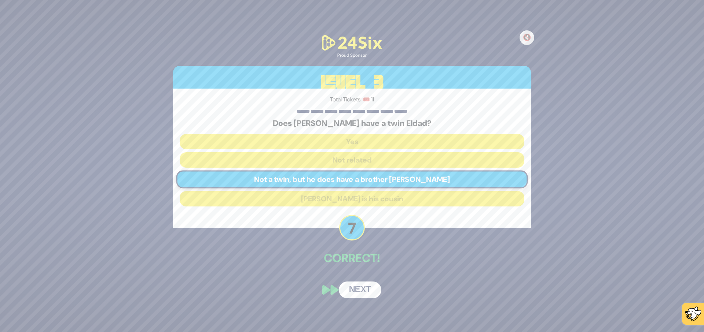
click at [365, 293] on button "Next" at bounding box center [360, 290] width 43 height 17
